Goal: Navigation & Orientation: Find specific page/section

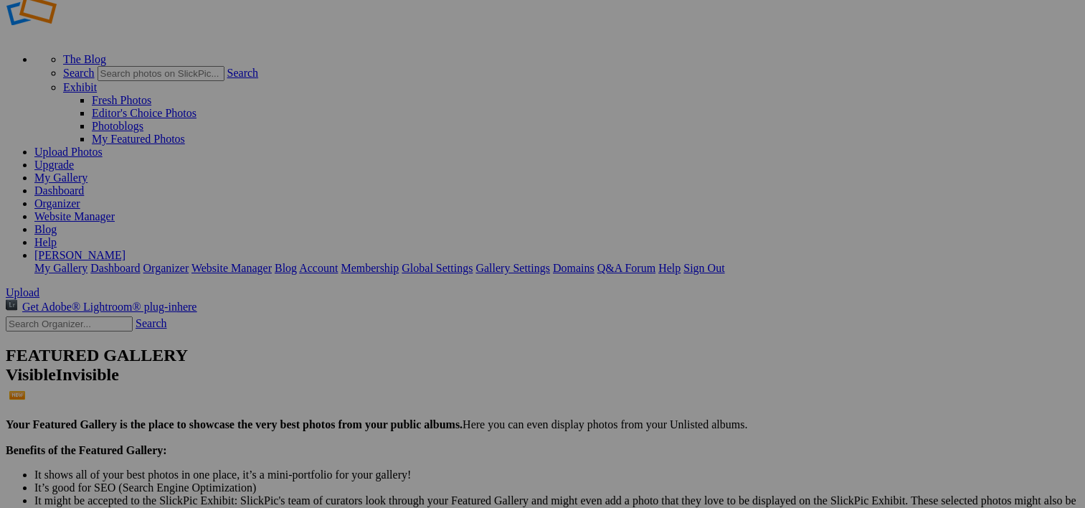
scroll to position [28, 0]
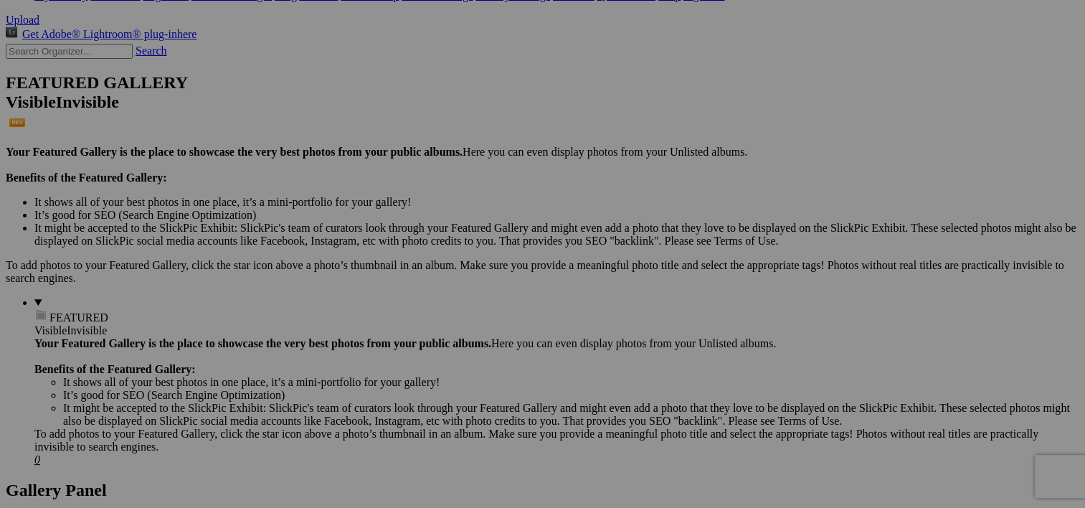
scroll to position [312, 0]
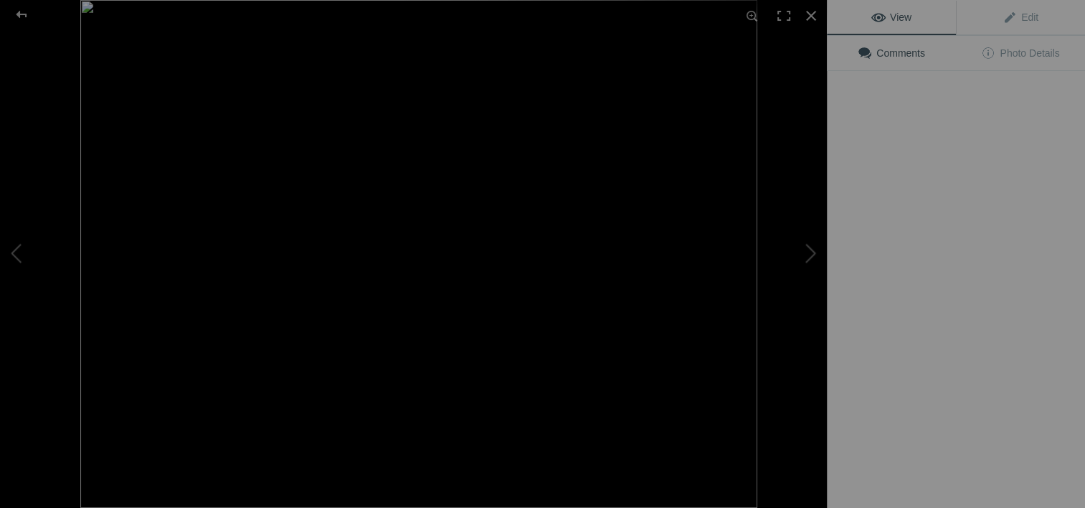
click at [381, 238] on img at bounding box center [418, 254] width 677 height 508
